Goal: Transaction & Acquisition: Purchase product/service

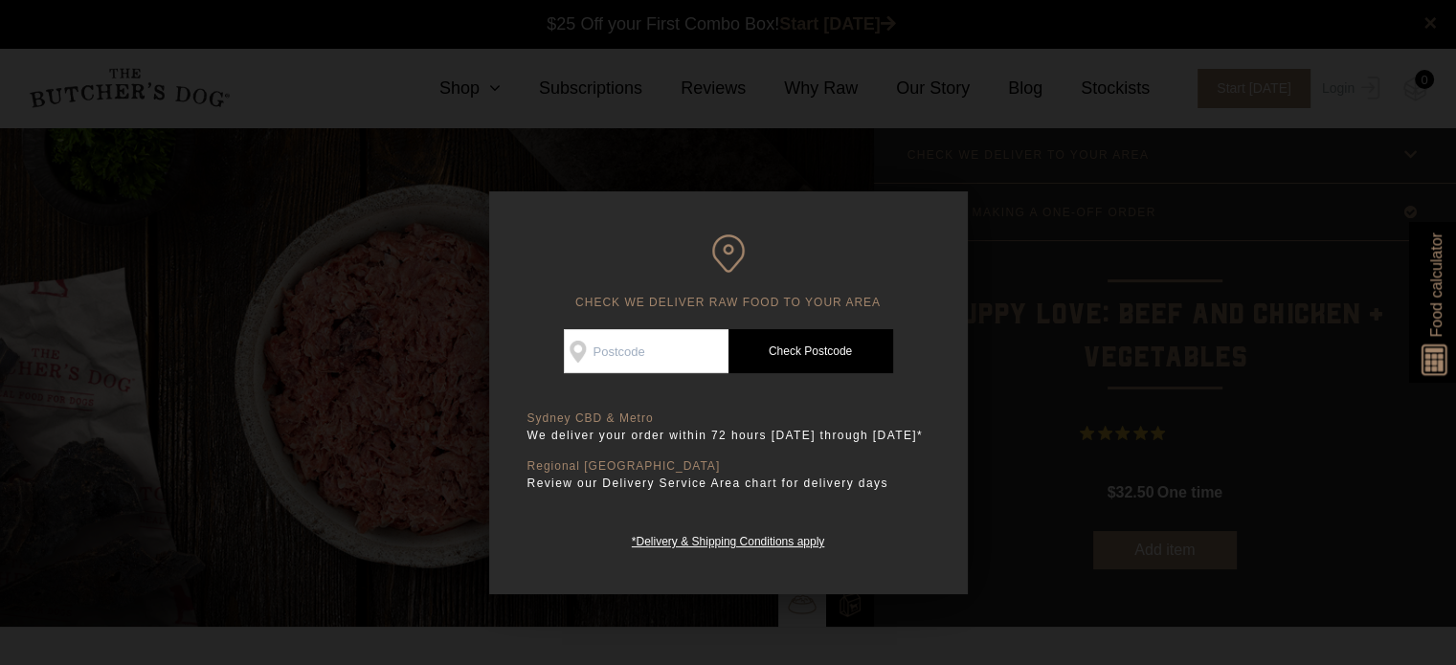
click at [643, 325] on div "CHECK WE DELIVER RAW FOOD TO YOUR AREA Good news! We deliver to your area Check…" at bounding box center [728, 392] width 479 height 403
click at [653, 374] on div "Good news! We deliver to your area Check Availability At Check Postcode TREATS …" at bounding box center [729, 440] width 402 height 222
click at [626, 359] on input "Check Availability At" at bounding box center [646, 351] width 165 height 44
type input "2147"
click at [809, 366] on link "Check Postcode" at bounding box center [811, 351] width 165 height 44
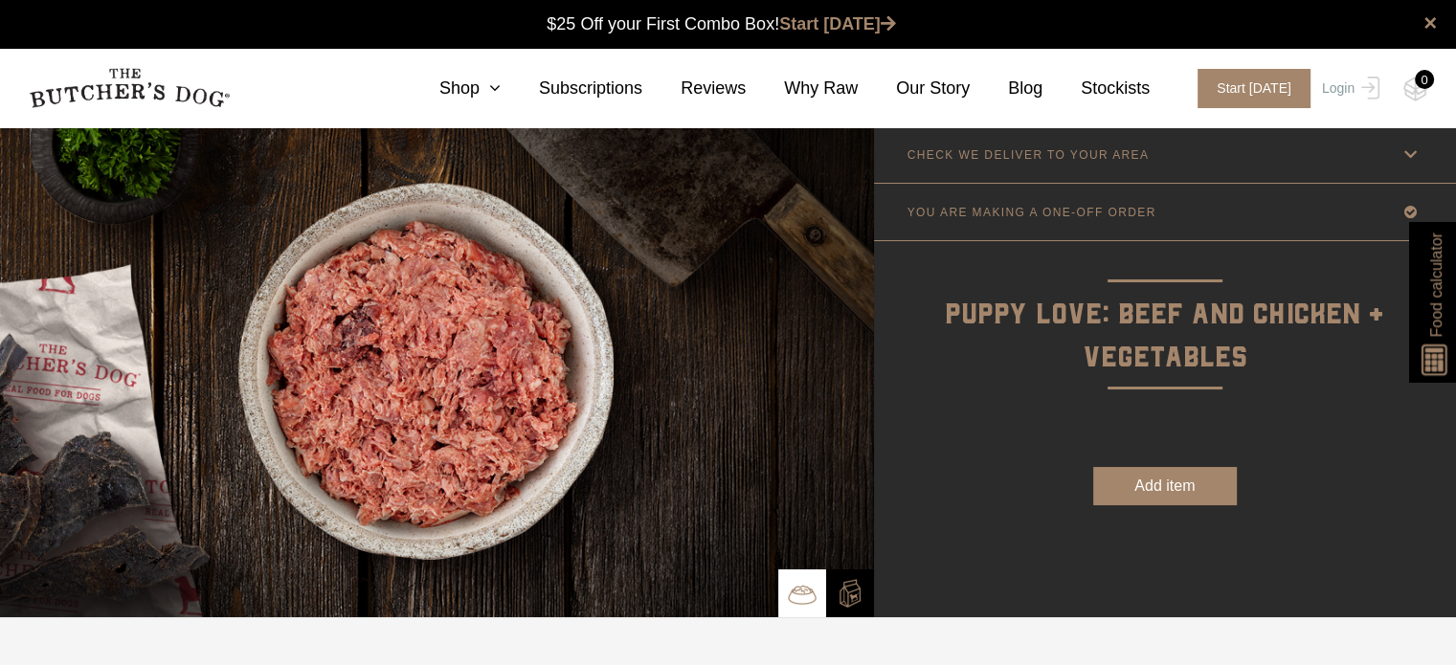
click at [1206, 153] on link "CHECK WE DELIVER TO YOUR AREA" at bounding box center [1165, 154] width 582 height 56
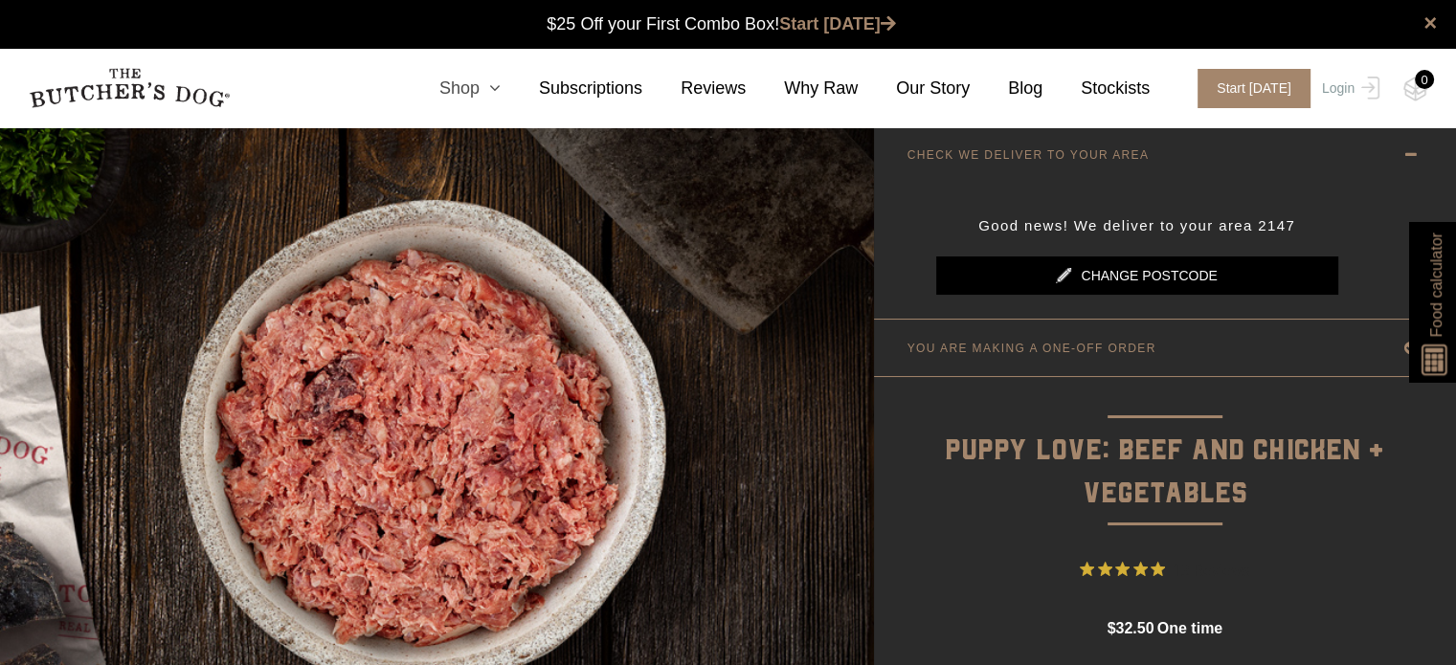
click at [466, 85] on link "Shop" at bounding box center [451, 89] width 100 height 26
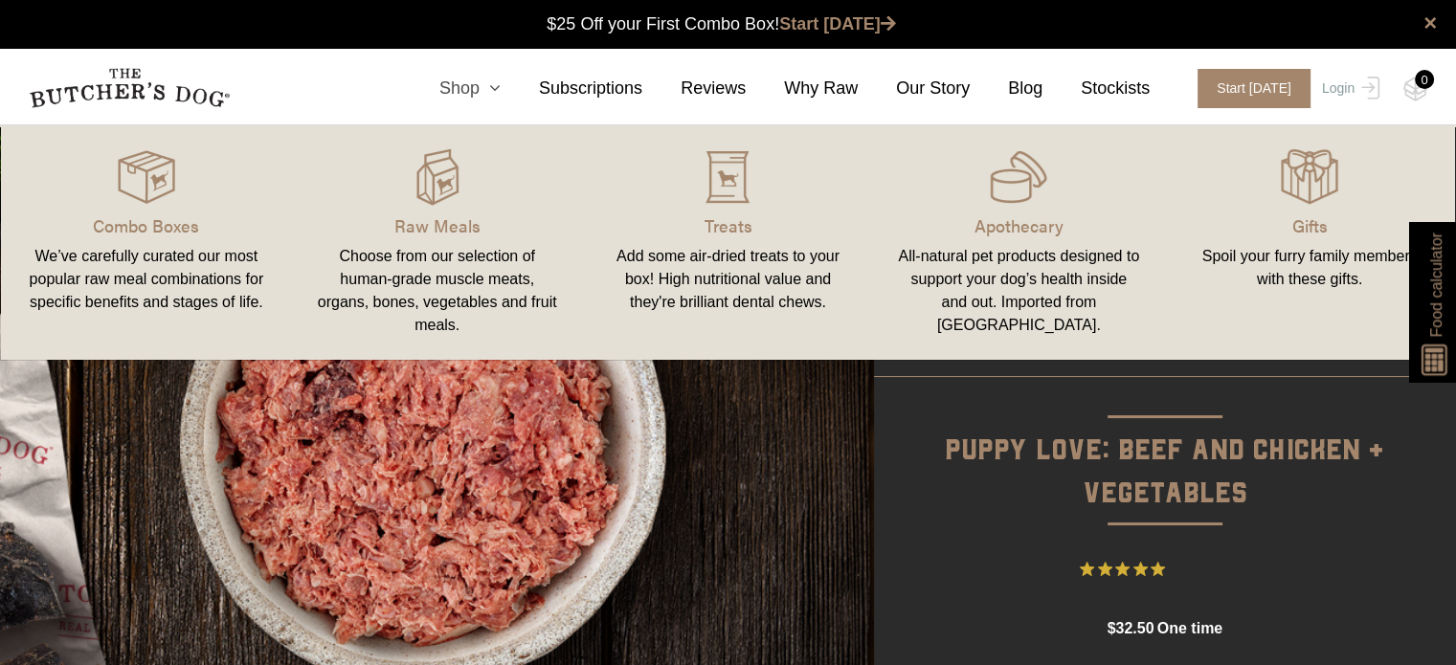
click at [483, 83] on link "Shop" at bounding box center [451, 89] width 100 height 26
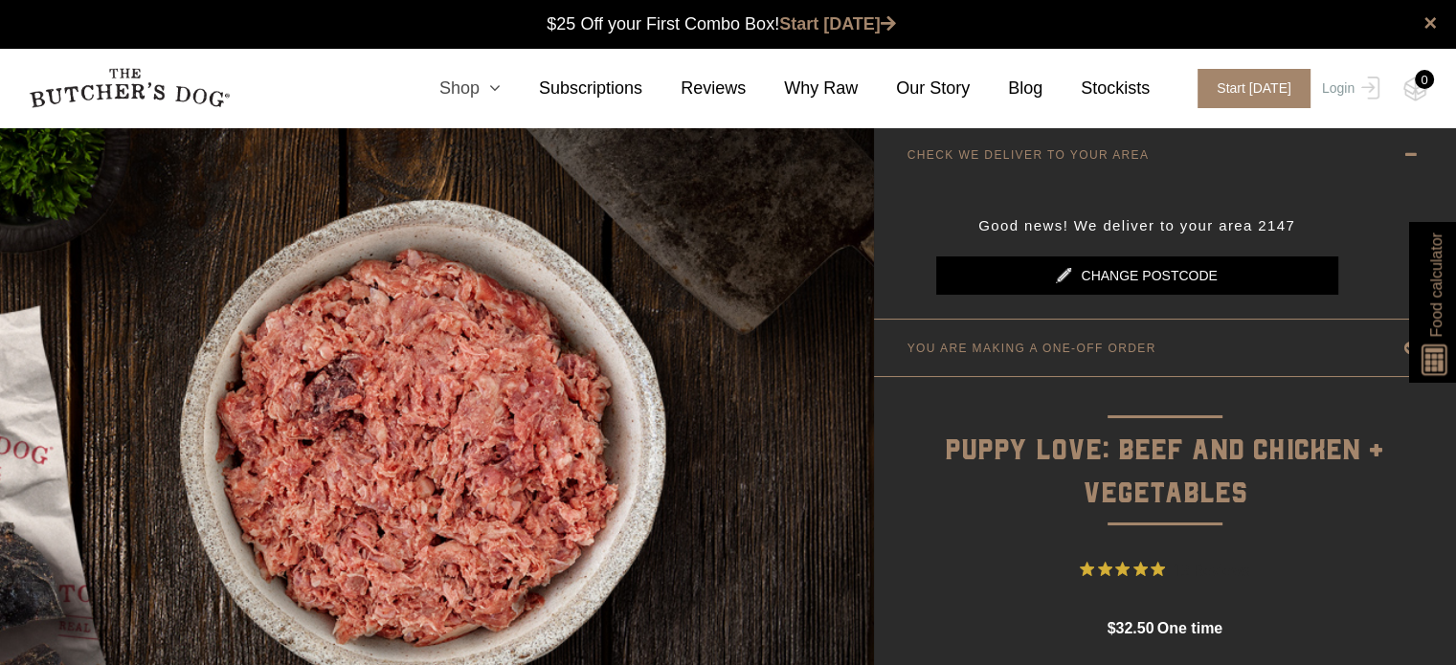
click at [483, 83] on link "Shop" at bounding box center [451, 89] width 100 height 26
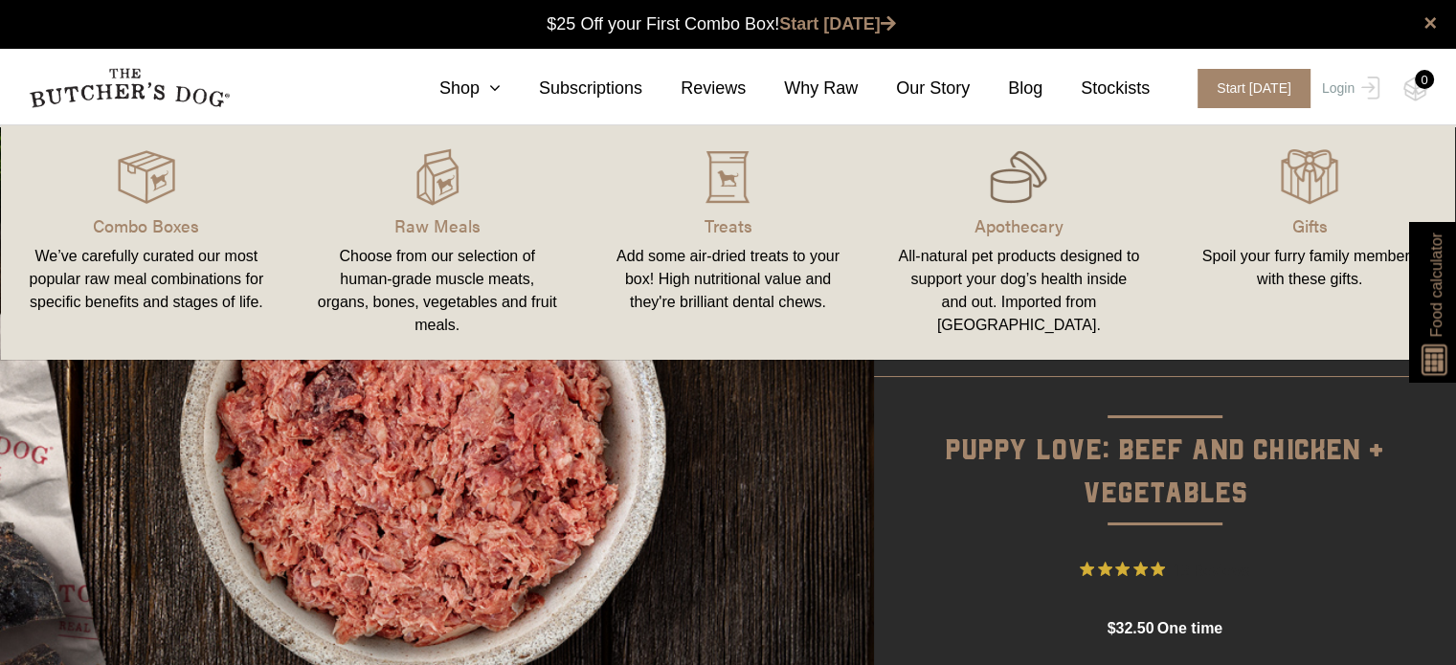
click at [1006, 200] on img at bounding box center [1018, 176] width 57 height 57
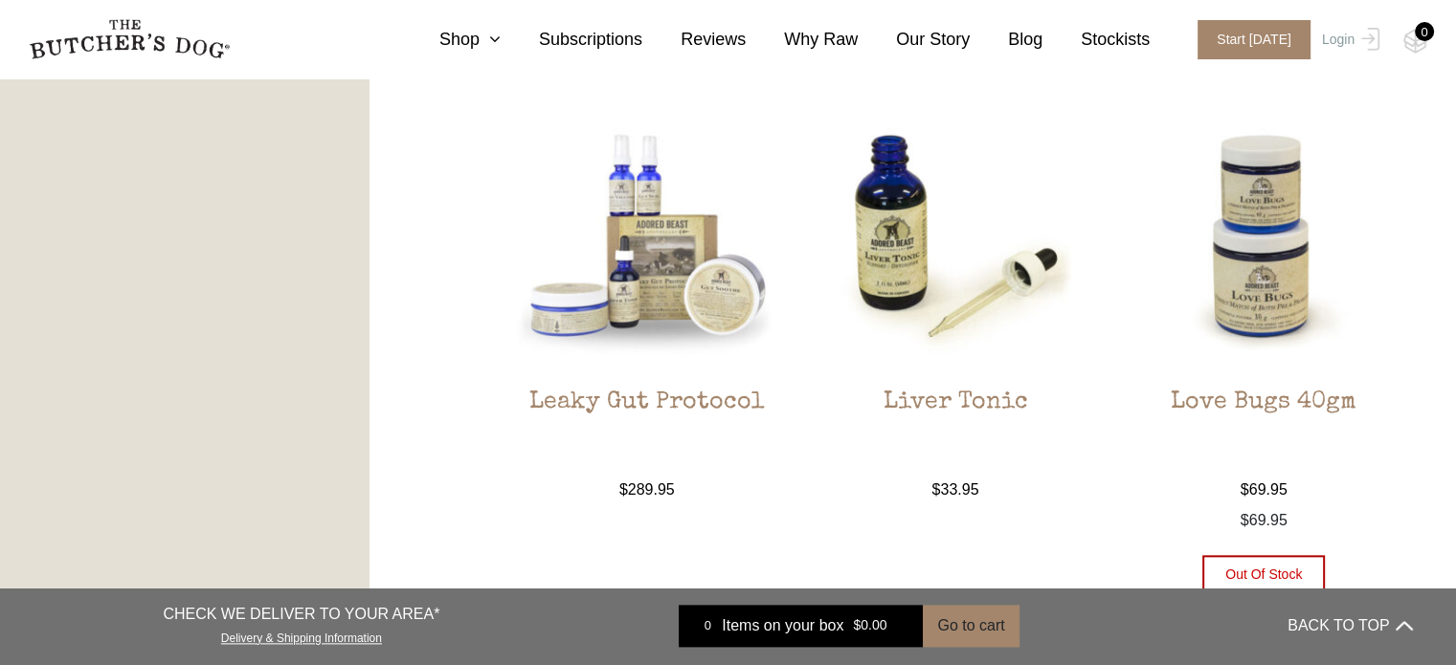
scroll to position [2106, 0]
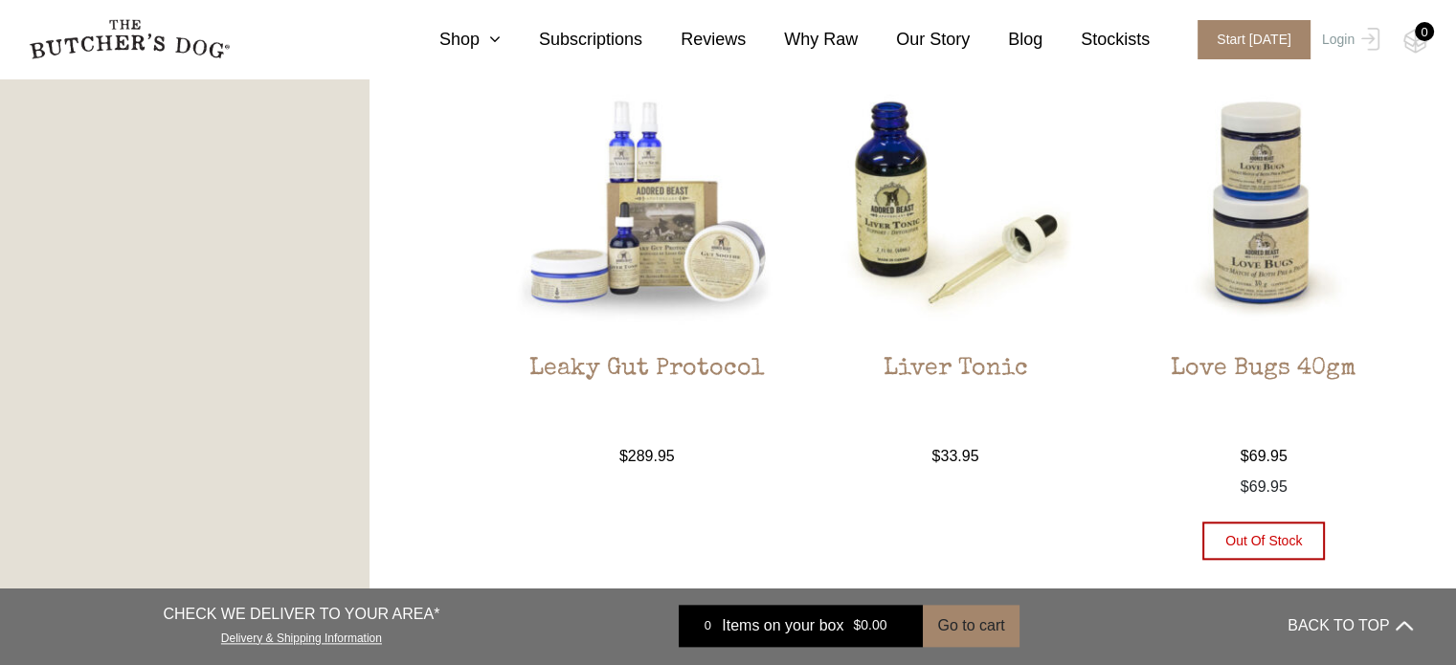
click at [1285, 233] on img at bounding box center [1264, 202] width 275 height 275
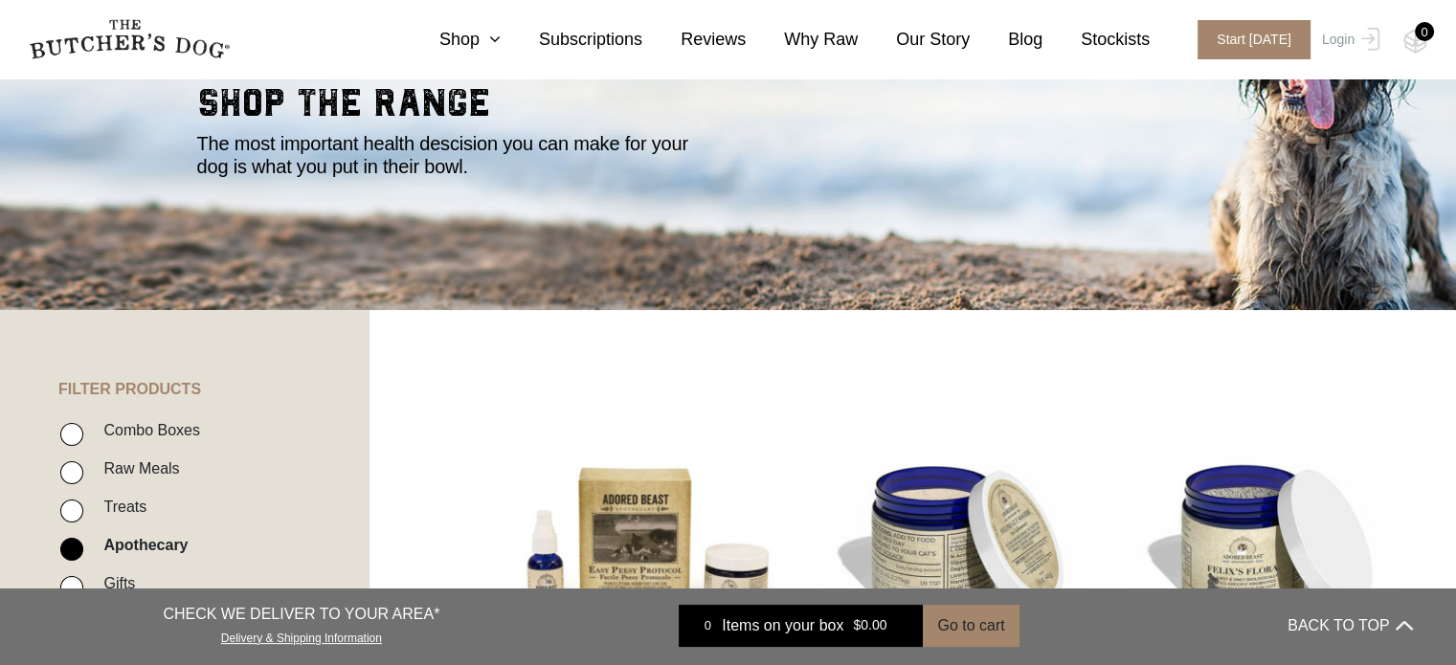
scroll to position [0, 0]
